Goal: Task Accomplishment & Management: Manage account settings

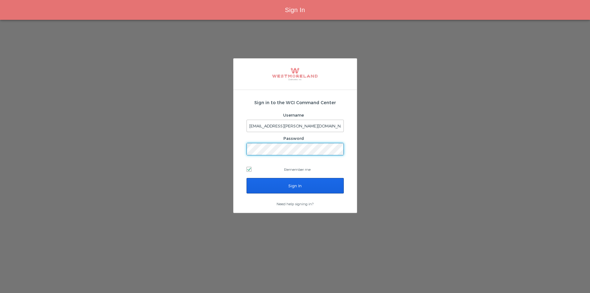
click at [299, 188] on input "Sign In" at bounding box center [295, 185] width 97 height 15
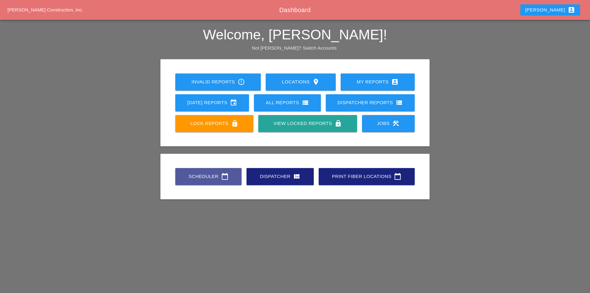
click at [207, 171] on link "Scheduler calendar_today" at bounding box center [208, 176] width 66 height 17
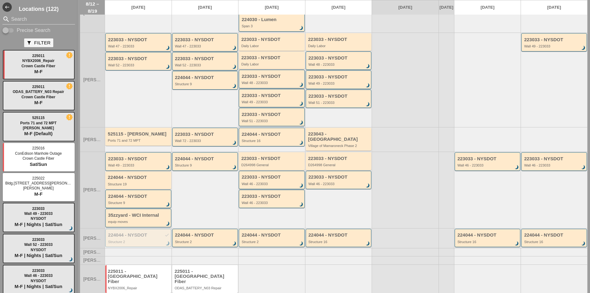
scroll to position [115, 0]
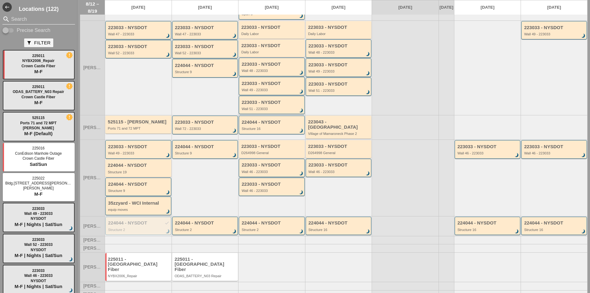
click at [49, 19] on input "Search" at bounding box center [38, 19] width 55 height 10
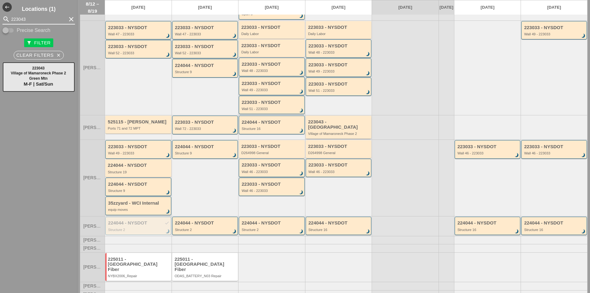
type input "223043"
click at [325, 126] on div "223043 - Green Mtn" at bounding box center [339, 124] width 62 height 10
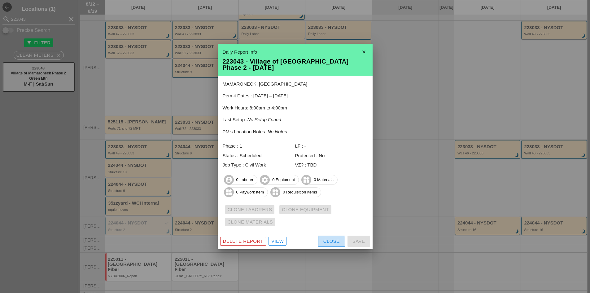
click at [332, 236] on button "Close" at bounding box center [331, 241] width 27 height 11
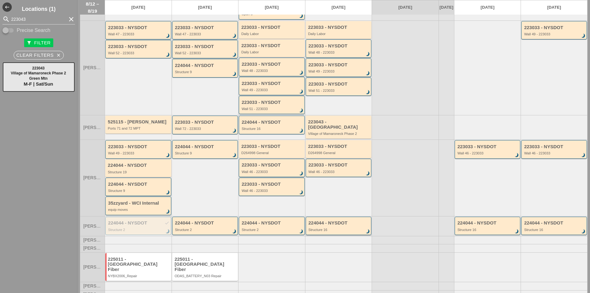
scroll to position [53, 0]
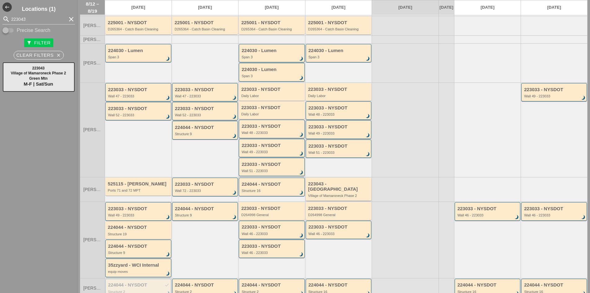
click at [341, 194] on div "Village of Mamaroneck Phase 2" at bounding box center [339, 196] width 62 height 4
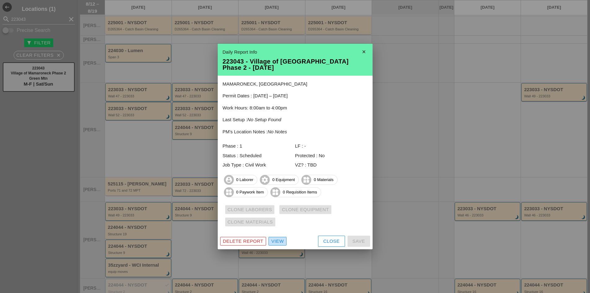
click at [281, 239] on div "View" at bounding box center [277, 241] width 12 height 7
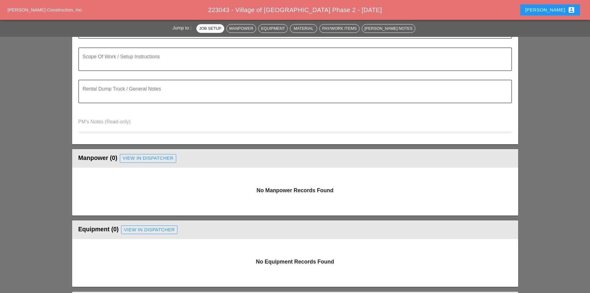
scroll to position [155, 0]
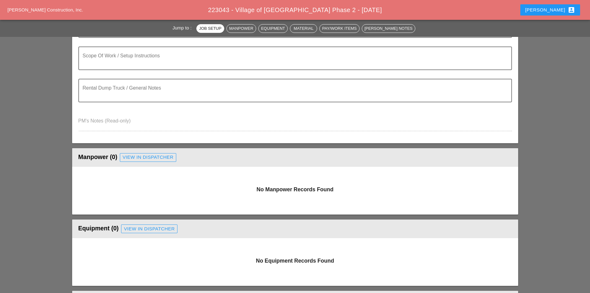
click at [154, 163] on div "Manpower (0) View in Dispatcher - All Workers Must Show up 15 Minutes Before St…" at bounding box center [295, 157] width 434 height 12
click at [152, 157] on div "View in Dispatcher" at bounding box center [148, 157] width 51 height 7
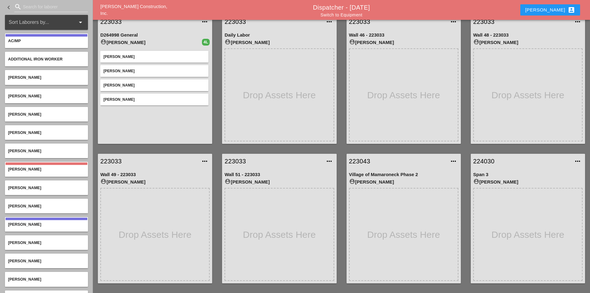
scroll to position [38, 0]
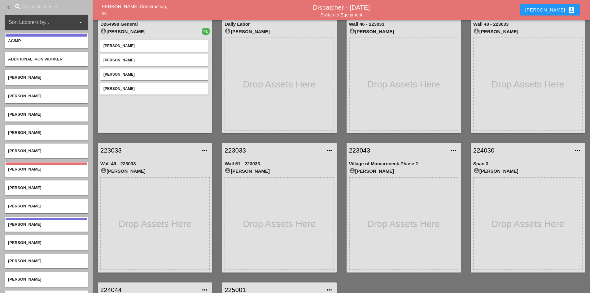
click at [48, 1] on div "search" at bounding box center [51, 8] width 74 height 20
click at [45, 6] on input "Search for laborer" at bounding box center [51, 7] width 56 height 10
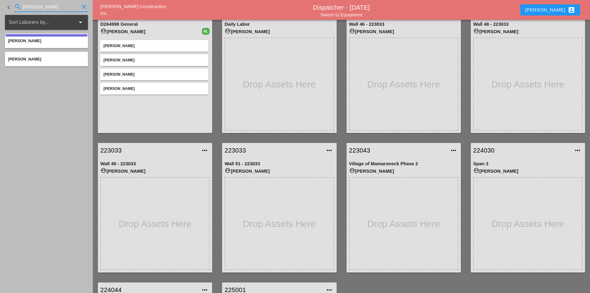
type input "gill"
drag, startPoint x: 48, startPoint y: 4, endPoint x: -17, endPoint y: 14, distance: 66.1
click at [0, 14] on html "Gillie Etnel Jorge Barajas Rudolph Bell Iwan Belfor Ricardo Capao Luca Gambarde…" at bounding box center [295, 213] width 590 height 503
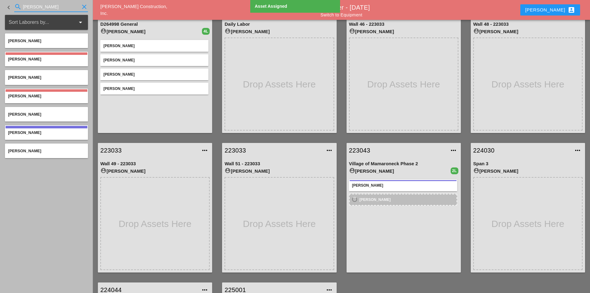
drag, startPoint x: 47, startPoint y: 6, endPoint x: -4, endPoint y: 8, distance: 51.5
click at [0, 8] on html "Gillie Etnel Jorge Barajas Rudolph Bell Iwan Belfor Ricardo Capao Luca Gambarde…" at bounding box center [295, 213] width 590 height 503
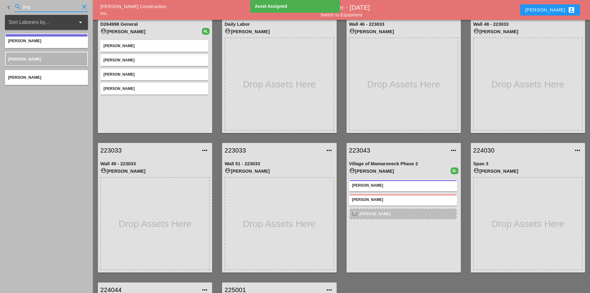
drag, startPoint x: 43, startPoint y: 6, endPoint x: -92, endPoint y: 5, distance: 135.8
click at [0, 5] on html "Gillie Etnel Jorge Barajas Rudolph Bell Iwan Belfor Ricardo Capao Luca Gambarde…" at bounding box center [295, 213] width 590 height 503
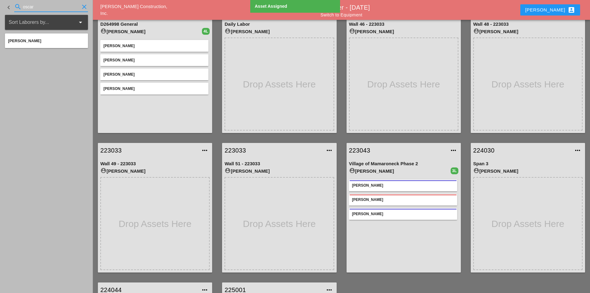
type input "oscar"
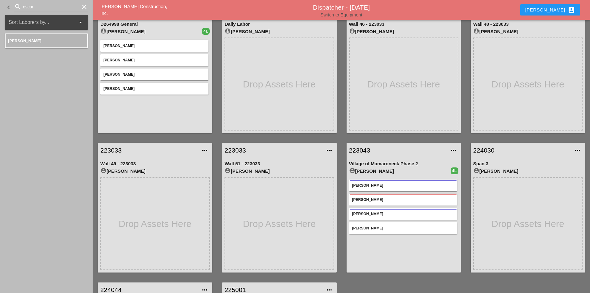
click at [353, 16] on link "Switch to Equipment" at bounding box center [342, 14] width 42 height 5
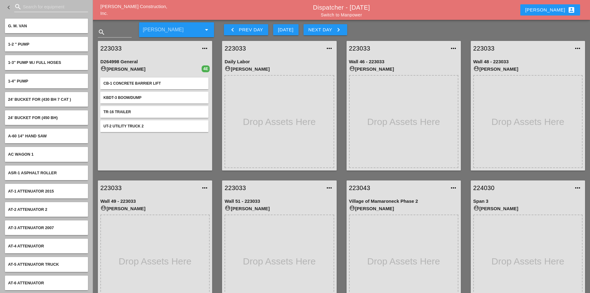
click at [41, 7] on input "Search for equipment" at bounding box center [51, 7] width 56 height 10
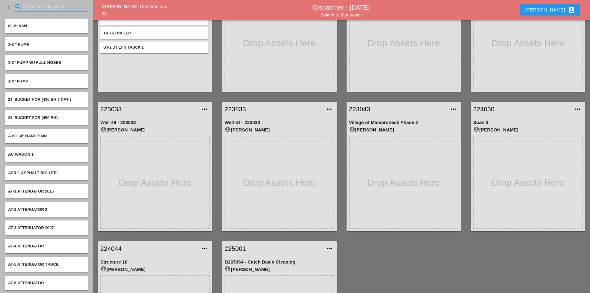
scroll to position [161, 0]
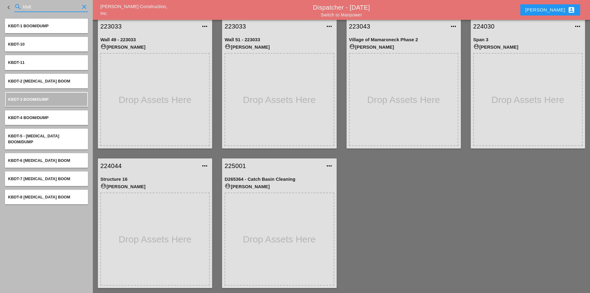
type input "kbdt"
drag, startPoint x: 22, startPoint y: 3, endPoint x: -19, endPoint y: 4, distance: 40.9
click at [0, 4] on html "Select All Select Default Crew Remove All More Location Details... Select All S…" at bounding box center [295, 90] width 590 height 503
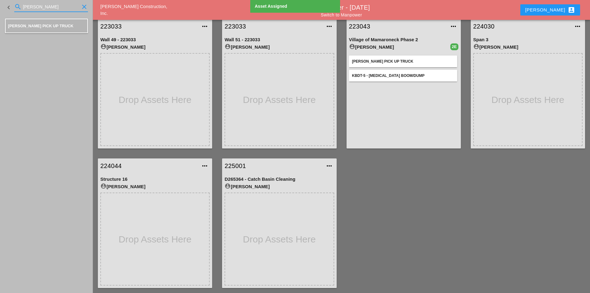
drag, startPoint x: 55, startPoint y: 8, endPoint x: -3, endPoint y: 8, distance: 57.6
click at [0, 8] on html "Select All Select Default Crew Remove All More Location Details... Select All S…" at bounding box center [295, 90] width 590 height 503
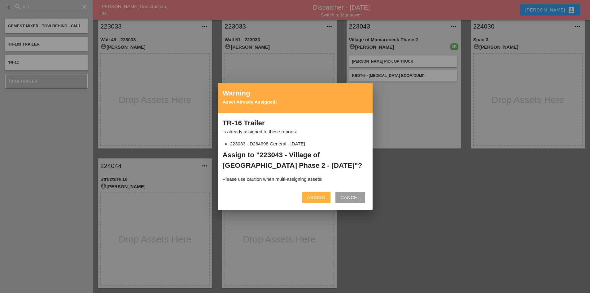
click at [319, 197] on div "Assign" at bounding box center [316, 197] width 18 height 7
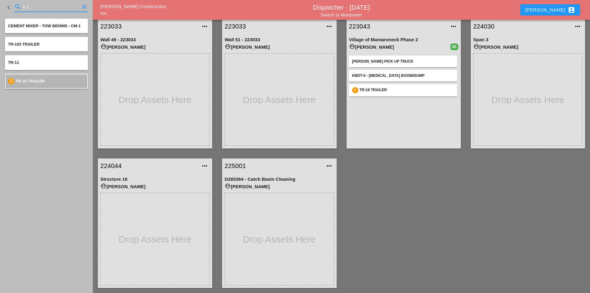
drag, startPoint x: 38, startPoint y: 2, endPoint x: -18, endPoint y: 1, distance: 55.2
click at [0, 1] on html "Select All Select Default Crew Remove All More Location Details... Select All S…" at bounding box center [295, 90] width 590 height 503
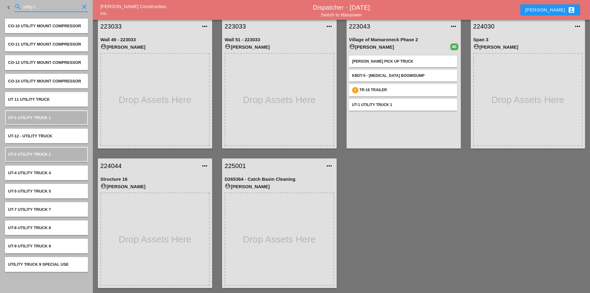
drag, startPoint x: 48, startPoint y: 7, endPoint x: -28, endPoint y: -2, distance: 76.1
click at [0, 0] on html "Select All Select Default Crew Remove All More Location Details... Select All S…" at bounding box center [295, 90] width 590 height 503
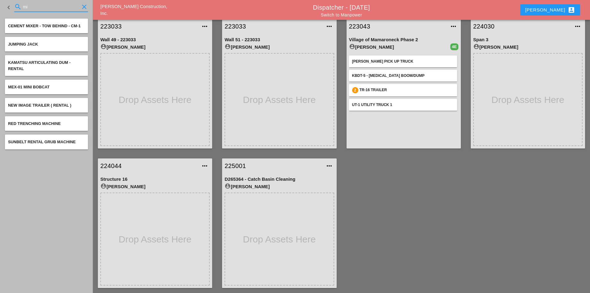
type input "m"
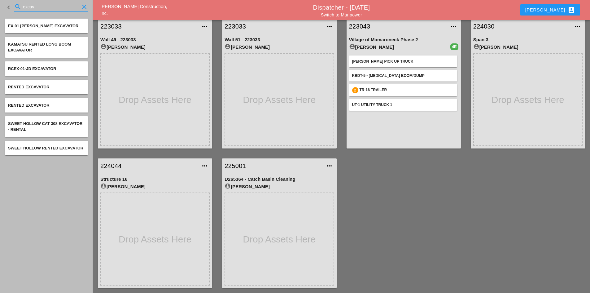
drag, startPoint x: 42, startPoint y: 5, endPoint x: -6, endPoint y: 3, distance: 47.8
click at [0, 3] on html "Select All Select Default Crew Remove All More Location Details... Select All S…" at bounding box center [295, 90] width 590 height 503
click at [45, 9] on input "excav" at bounding box center [51, 7] width 56 height 10
drag, startPoint x: 48, startPoint y: 7, endPoint x: 4, endPoint y: 7, distance: 43.7
click at [4, 7] on div "keyboard_arrow_left search excav clear" at bounding box center [46, 7] width 93 height 15
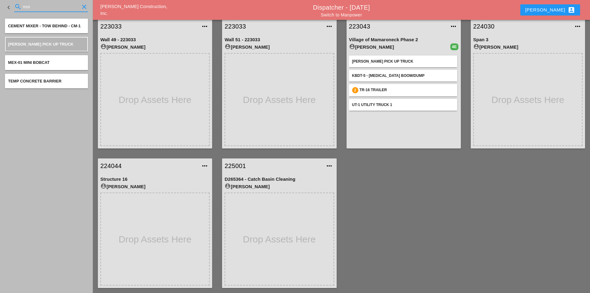
type input "mni"
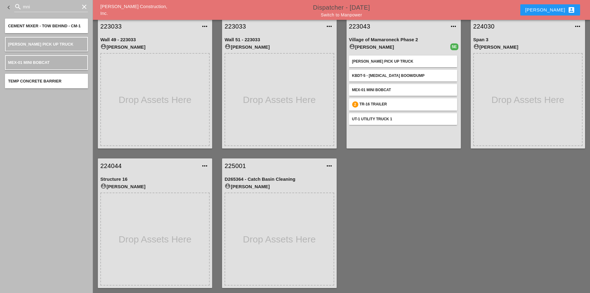
click at [361, 7] on link "Dispatcher - 08/15/2025" at bounding box center [341, 7] width 57 height 7
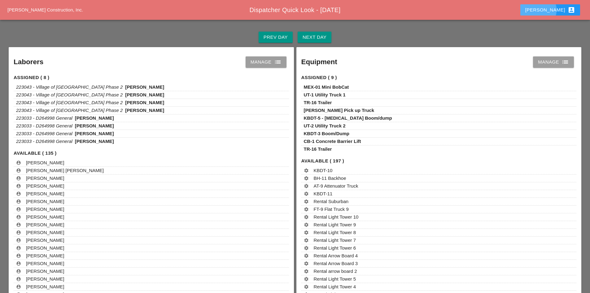
click at [562, 10] on div "Robbie account_box" at bounding box center [551, 9] width 50 height 7
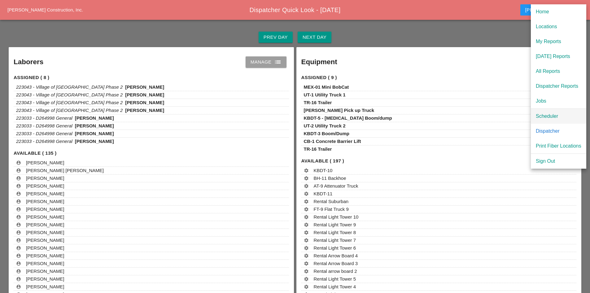
click at [538, 114] on div "Scheduler" at bounding box center [559, 116] width 46 height 7
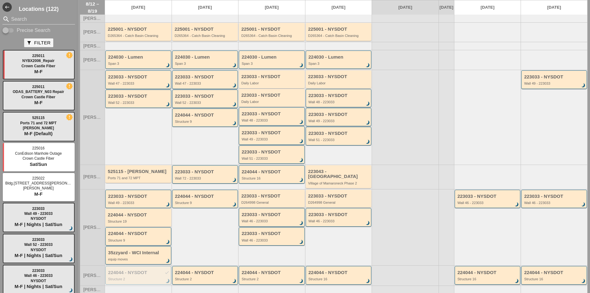
scroll to position [96, 0]
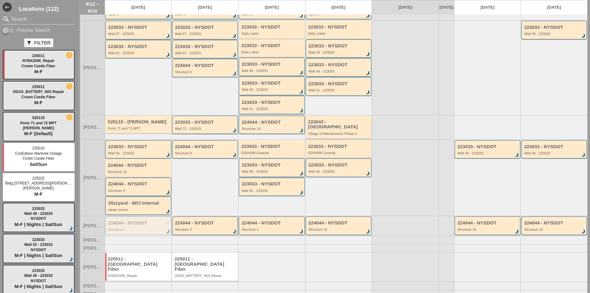
click at [343, 132] on div "Village of Mamaroneck Phase 2" at bounding box center [339, 134] width 62 height 4
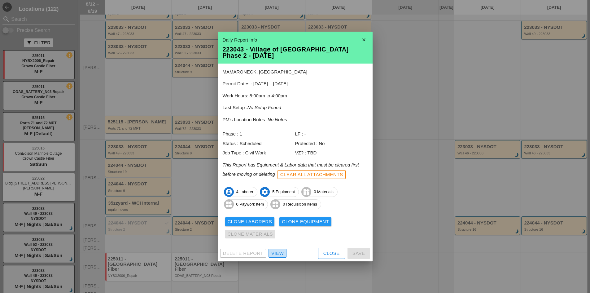
click at [282, 256] on div "View" at bounding box center [277, 253] width 12 height 7
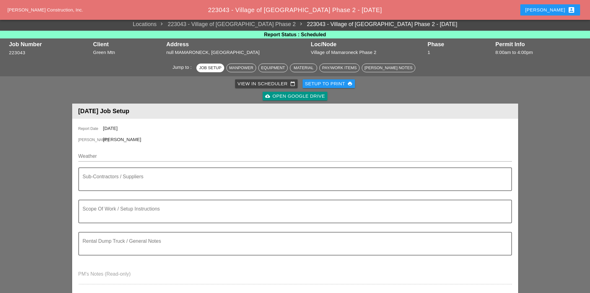
scroll to position [62, 0]
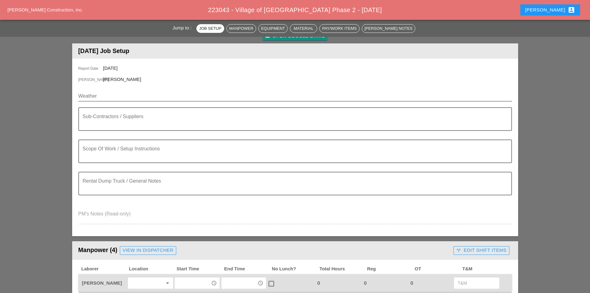
click at [114, 97] on input "Weather" at bounding box center [290, 96] width 425 height 10
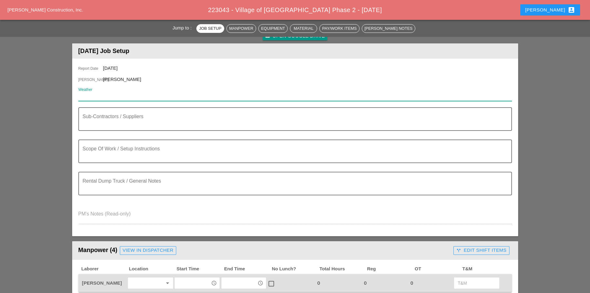
paste input "Fri 15 Day 87° 21% ENE 9 mph Except for a few afternoon clouds, mainly sunny. H…"
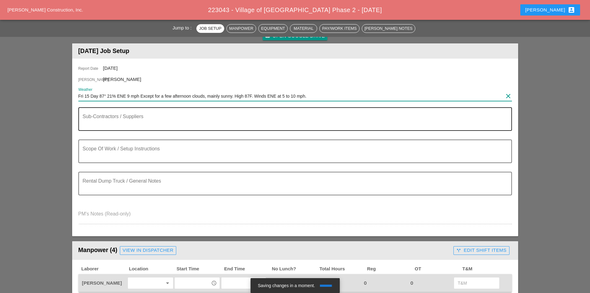
type input "Fri 15 Day 87° 21% ENE 9 mph Except for a few afternoon clouds, mainly sunny. H…"
click at [103, 118] on textarea "Sub-Contractors / Suppliers" at bounding box center [293, 122] width 420 height 15
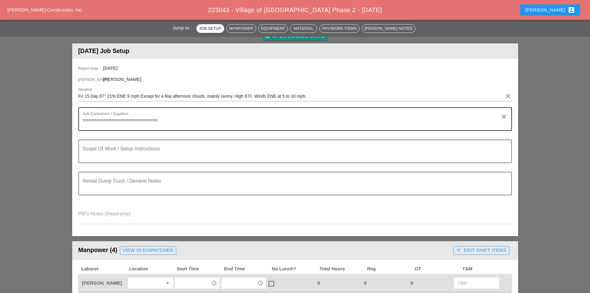
click at [170, 124] on textarea "==========================" at bounding box center [293, 122] width 420 height 15
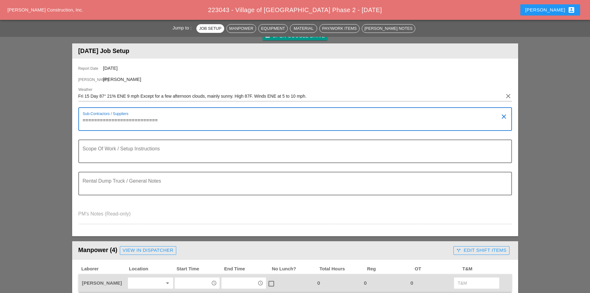
paste textarea "719 LOUIS ST, MAMARONECK, NY 10543"
type textarea "========================== 719 LOUIS ST, MAMARONECK, NY 10543"
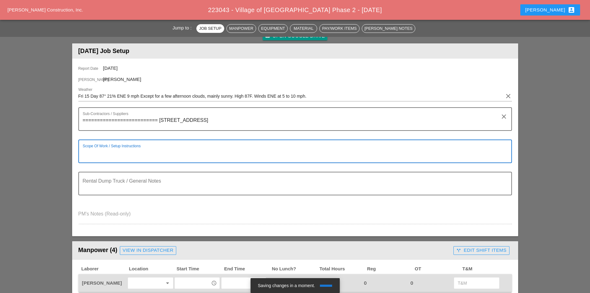
click at [157, 150] on textarea "Scope Of Work / Setup Instructions" at bounding box center [293, 155] width 420 height 15
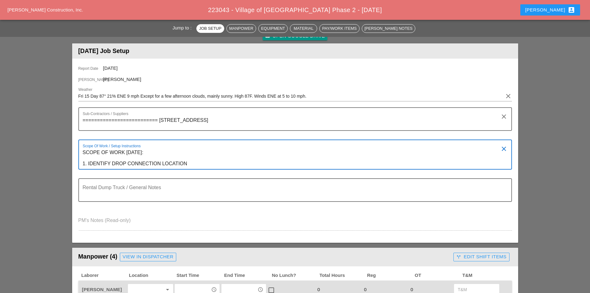
click at [212, 167] on textarea "SCOPE OF WORK FRIDAY 8/15: 1. IDENTIFY DROP CONNECTION LOCATION" at bounding box center [293, 158] width 420 height 21
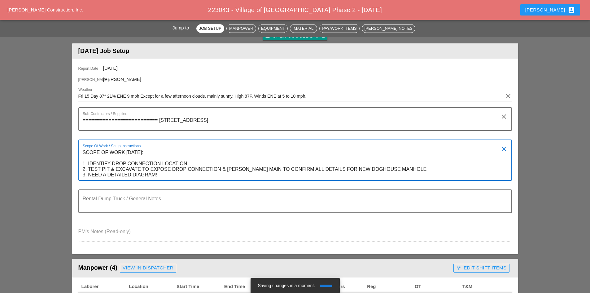
type textarea "SCOPE OF WORK FRIDAY 8/15: 1. IDENTIFY DROP CONNECTION LOCATION 2. TEST PIT & E…"
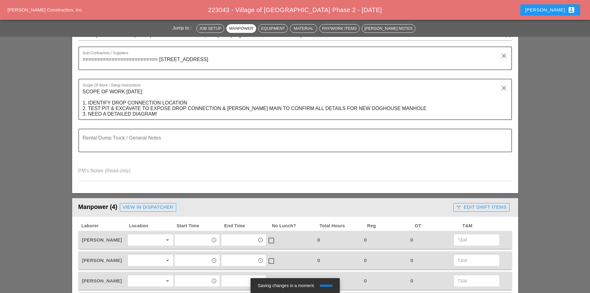
scroll to position [31, 0]
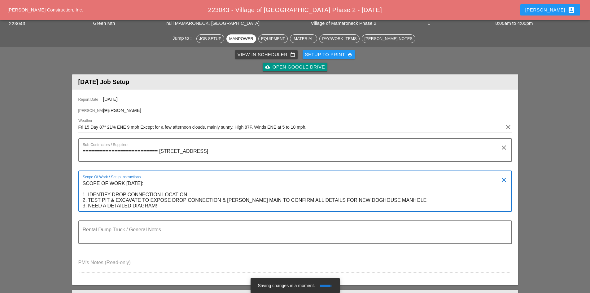
drag, startPoint x: 176, startPoint y: 211, endPoint x: 95, endPoint y: 184, distance: 85.2
click at [95, 184] on div "Scope Of Work / Setup Instructions SCOPE OF WORK FRIDAY 8/15: 1. IDENTIFY DROP …" at bounding box center [295, 190] width 434 height 41
drag, startPoint x: 160, startPoint y: 206, endPoint x: 79, endPoint y: 180, distance: 85.2
click at [79, 180] on div "Scope Of Work / Setup Instructions SCOPE OF WORK FRIDAY 8/15: 1. IDENTIFY DROP …" at bounding box center [295, 190] width 434 height 41
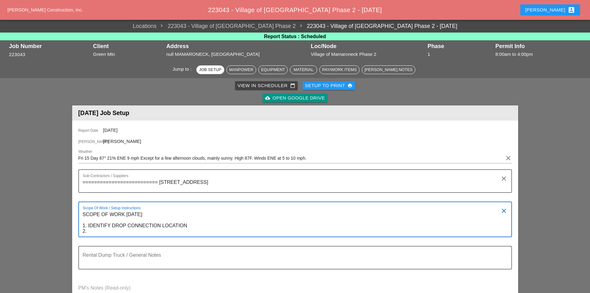
drag, startPoint x: 89, startPoint y: 232, endPoint x: 53, endPoint y: 202, distance: 46.2
paste textarea "TEST PIT & EXCAVATE TO EXPOSE DROP CONNECTION & SEWER MAIN TO CONFIRM ALL DETAI…"
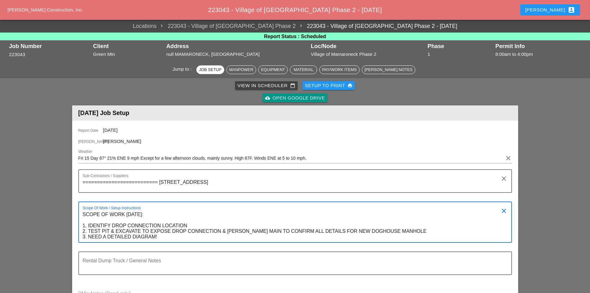
type textarea "SCOPE OF WORK FRIDAY 8/15: 1. IDENTIFY DROP CONNECTION LOCATION 2. TEST PIT & E…"
click at [552, 14] on button "Robbie account_box" at bounding box center [551, 9] width 60 height 11
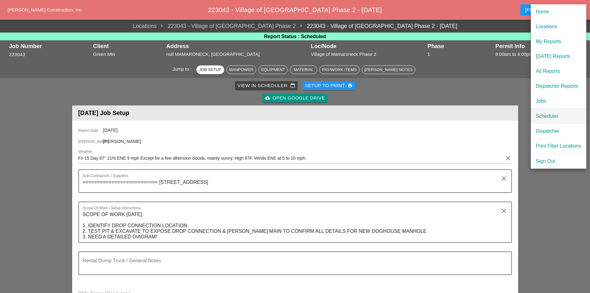
click at [542, 114] on div "Scheduler" at bounding box center [559, 116] width 46 height 7
